Goal: Navigation & Orientation: Understand site structure

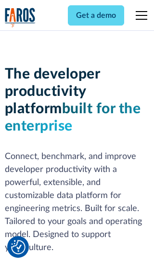
scroll to position [146, 0]
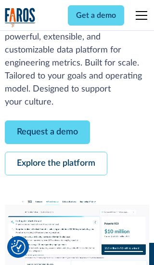
click at [47, 132] on link "Request a demo" at bounding box center [47, 133] width 85 height 24
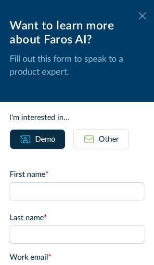
click at [143, 16] on icon at bounding box center [143, 15] width 8 height 7
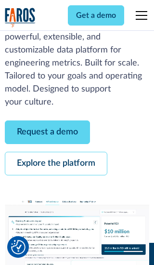
scroll to position [177, 0]
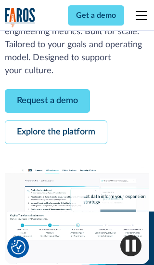
click at [56, 132] on link "Explore the platform" at bounding box center [56, 133] width 103 height 24
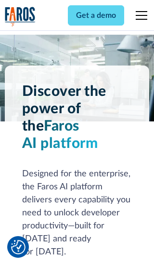
scroll to position [7254, 0]
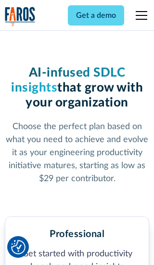
scroll to position [1500, 0]
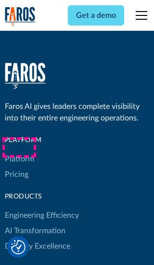
click at [19, 152] on link "Platform" at bounding box center [19, 159] width 29 height 15
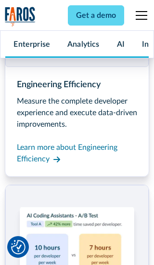
scroll to position [7564, 0]
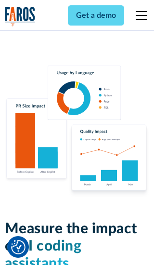
scroll to position [5970, 0]
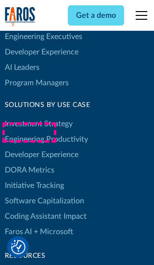
click at [29, 163] on link "DORA Metrics" at bounding box center [30, 170] width 50 height 15
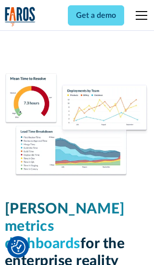
scroll to position [4215, 0]
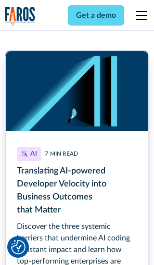
scroll to position [4323, 0]
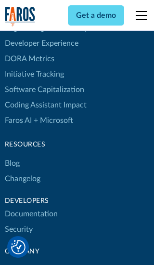
click at [22, 171] on link "Changelog" at bounding box center [23, 178] width 36 height 15
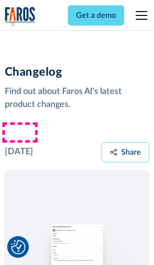
scroll to position [11662, 0]
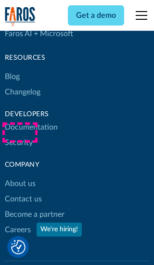
click at [20, 176] on link "About us" at bounding box center [20, 183] width 31 height 15
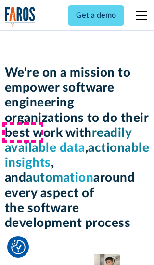
scroll to position [3332, 0]
